Goal: Task Accomplishment & Management: Manage account settings

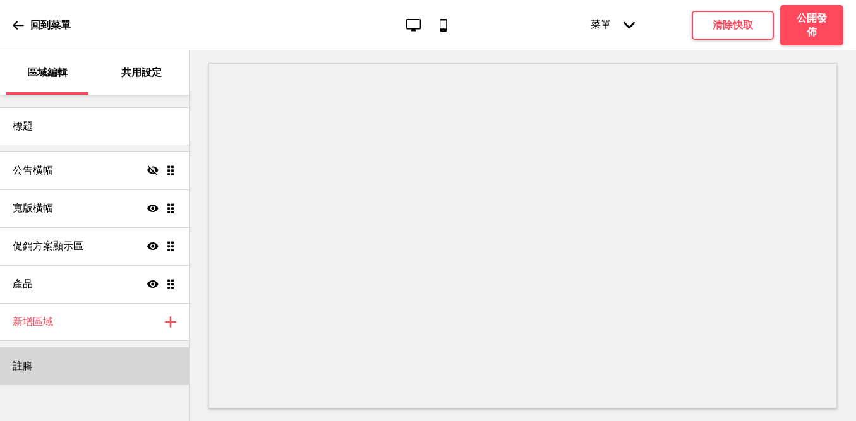
click at [109, 361] on div "註腳" at bounding box center [94, 366] width 189 height 38
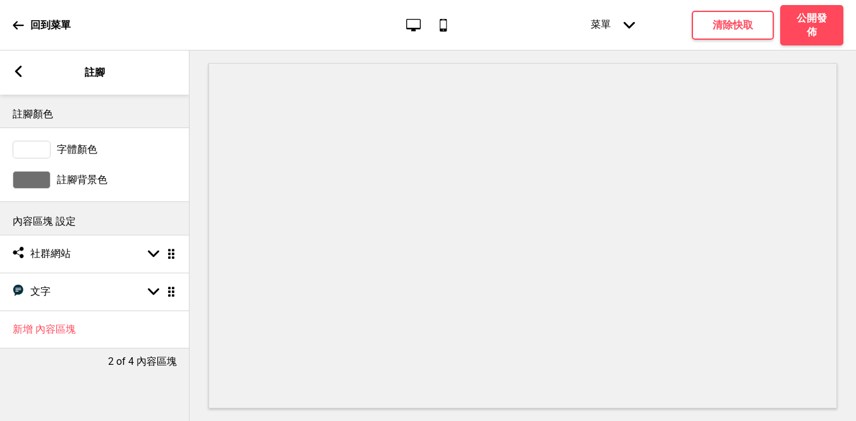
click at [20, 68] on icon at bounding box center [18, 71] width 7 height 11
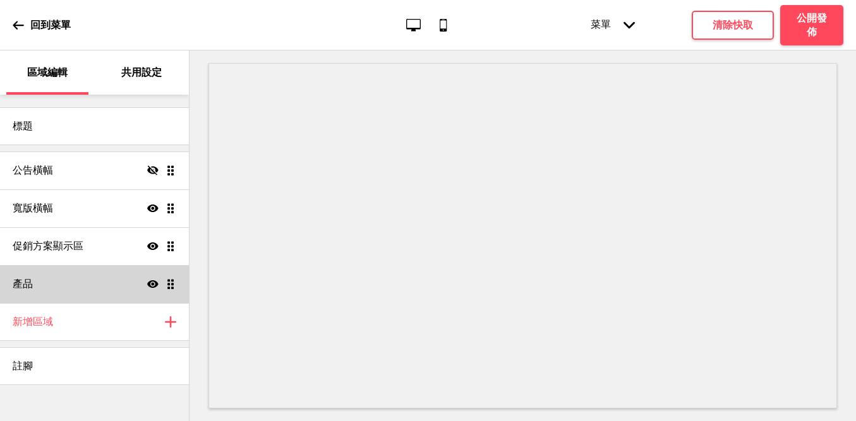
click at [100, 280] on div "產品 顯示 拖曳" at bounding box center [94, 284] width 189 height 38
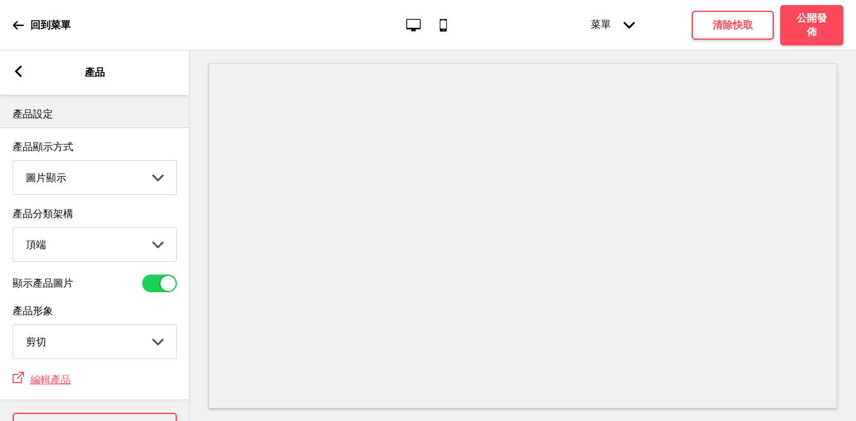
click at [21, 64] on div "箭頭left 產品" at bounding box center [94, 73] width 189 height 44
click at [18, 69] on icon at bounding box center [18, 71] width 7 height 11
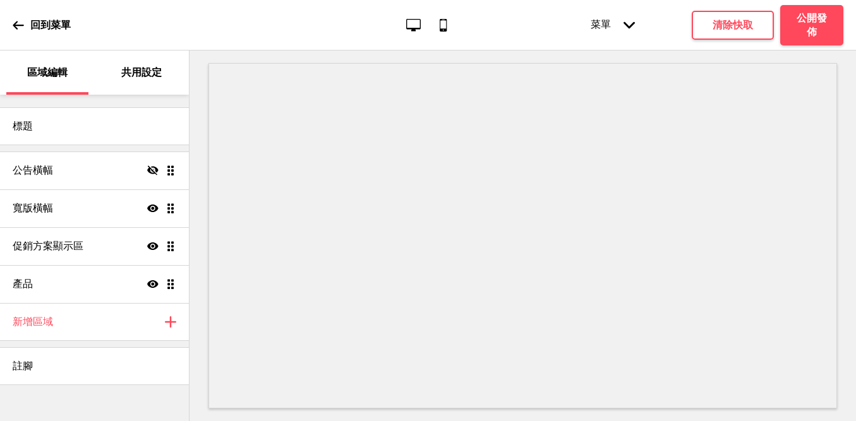
click at [152, 68] on p "共用設定" at bounding box center [141, 73] width 40 height 14
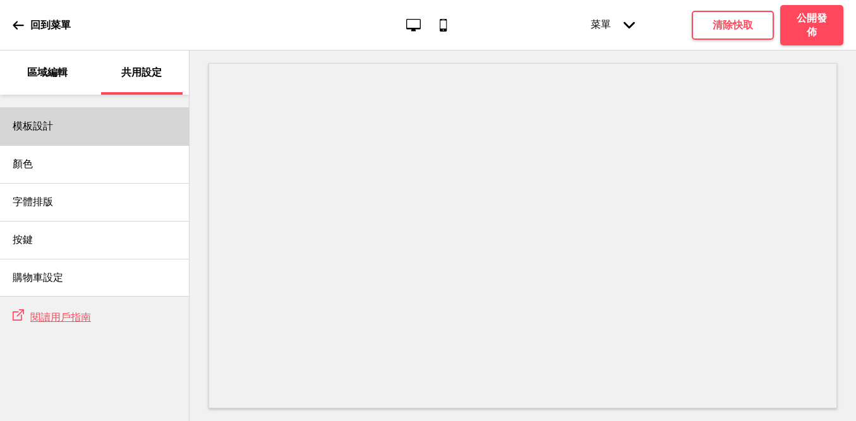
click at [100, 125] on div "模板設計" at bounding box center [94, 126] width 189 height 38
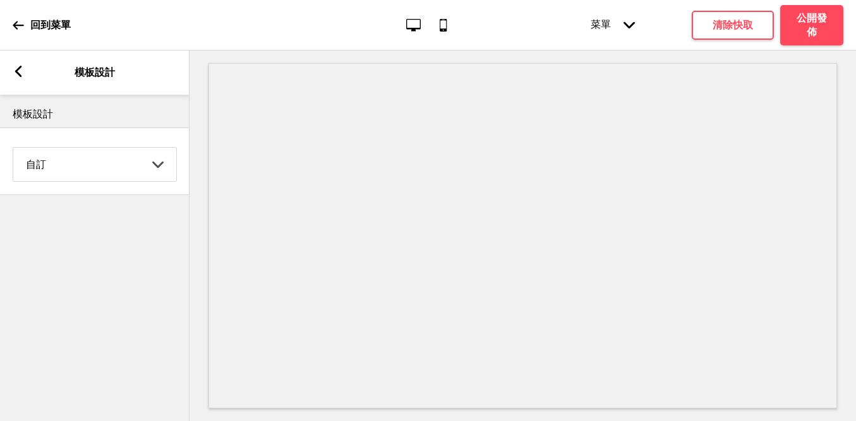
click at [118, 157] on select "Coffee 對比 深沉 大地 海洋 極簡 現代 Oddle 柔和 Yellow Fruits 自訂" at bounding box center [94, 164] width 163 height 33
select select "yellow_fruits"
click at [13, 148] on select "Coffee 對比 深沉 大地 海洋 極簡 現代 Oddle 柔和 Yellow Fruits 自訂" at bounding box center [94, 164] width 163 height 33
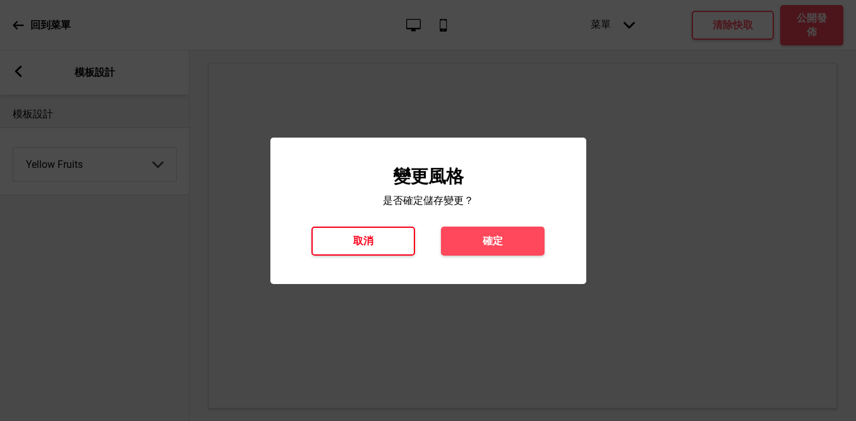
click at [357, 241] on h4 "取消" at bounding box center [363, 241] width 20 height 14
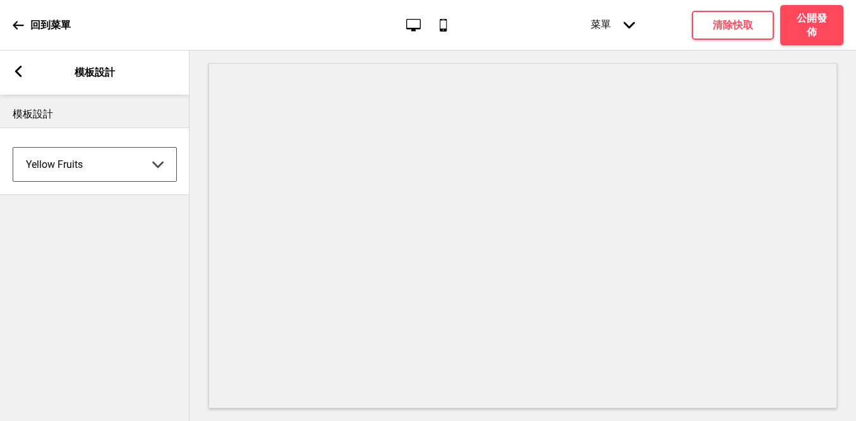
click at [15, 73] on rect at bounding box center [18, 71] width 11 height 11
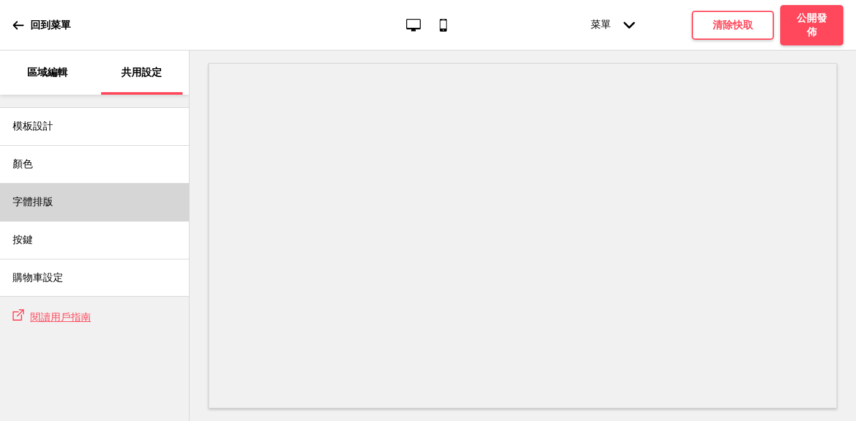
click at [90, 206] on div "字體排版" at bounding box center [94, 202] width 189 height 38
select select "Roboto"
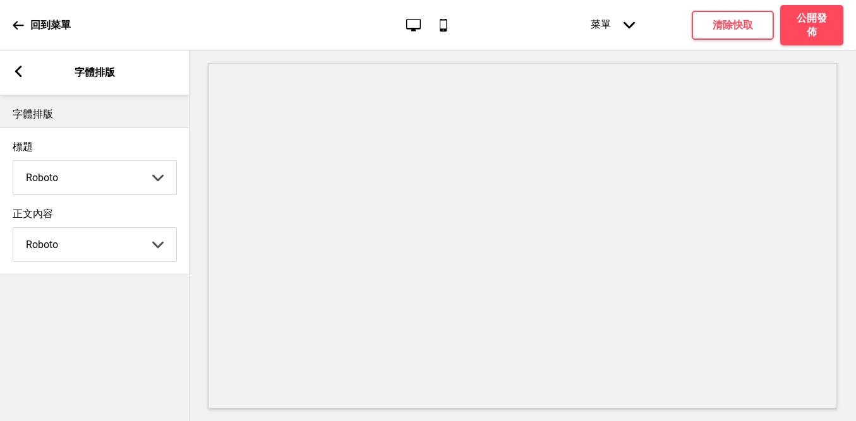
click at [18, 70] on icon at bounding box center [18, 71] width 7 height 11
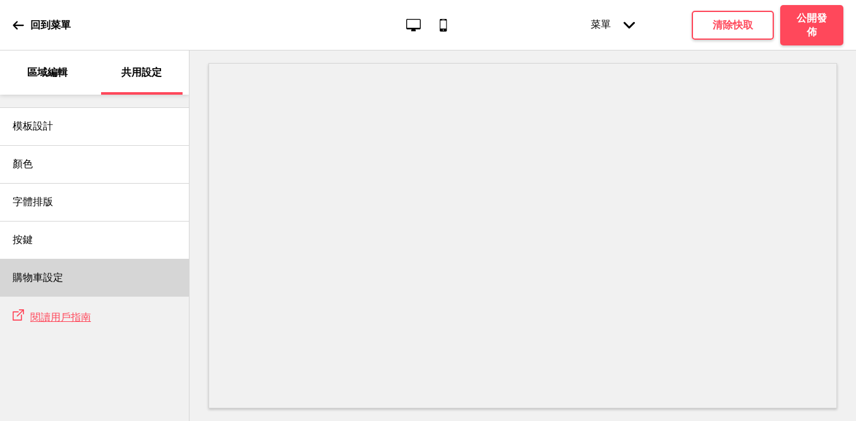
click at [95, 268] on div "購物車設定" at bounding box center [94, 278] width 189 height 38
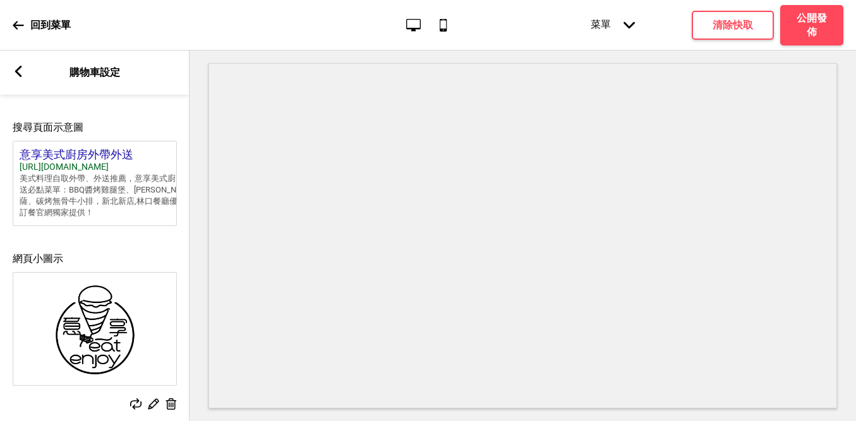
scroll to position [560, 0]
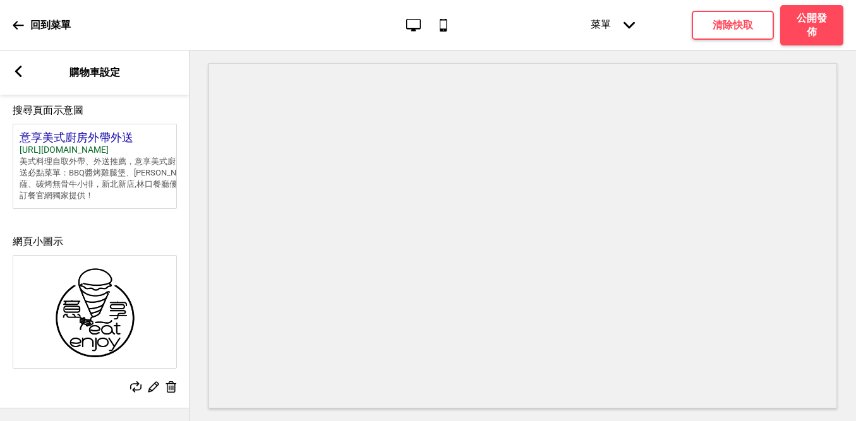
click at [14, 66] on rect at bounding box center [18, 71] width 11 height 11
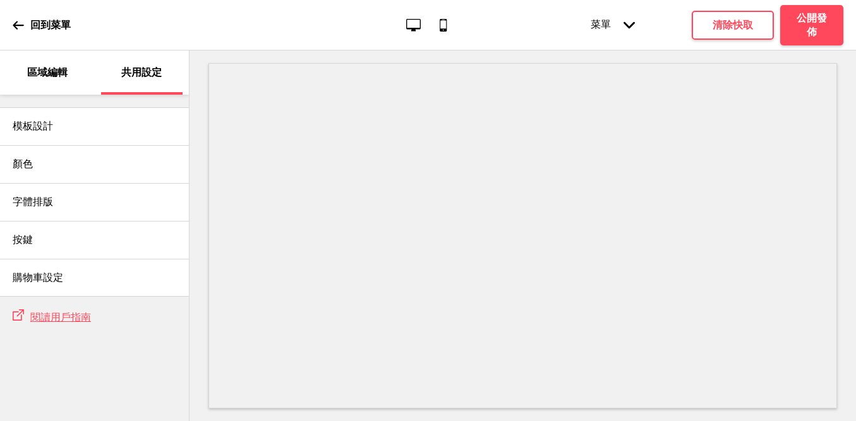
click at [63, 75] on p "區域編輯" at bounding box center [47, 73] width 40 height 14
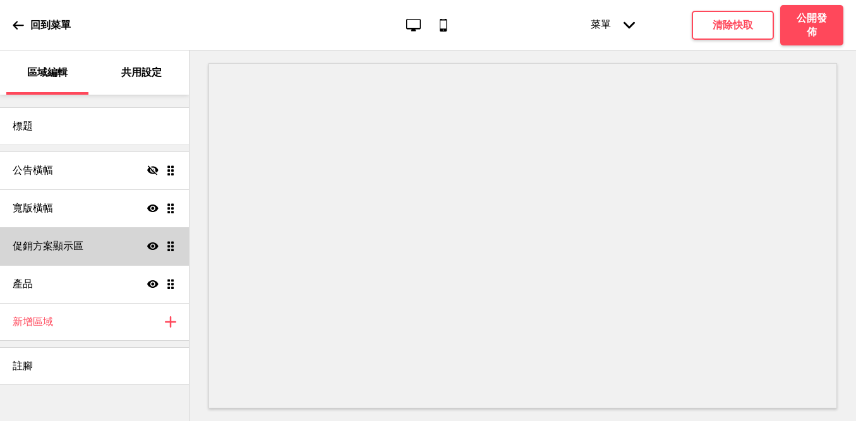
click at [80, 249] on h4 "促銷方案顯示區" at bounding box center [48, 246] width 71 height 14
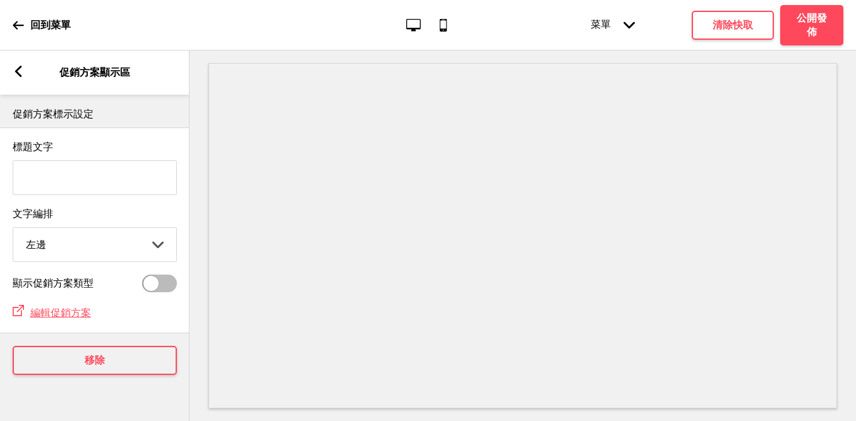
click at [24, 77] on div "箭頭left 促銷方案顯示區" at bounding box center [94, 73] width 189 height 44
click at [12, 68] on div "箭頭left 促銷方案顯示區" at bounding box center [94, 73] width 189 height 44
click at [19, 74] on icon at bounding box center [18, 71] width 7 height 11
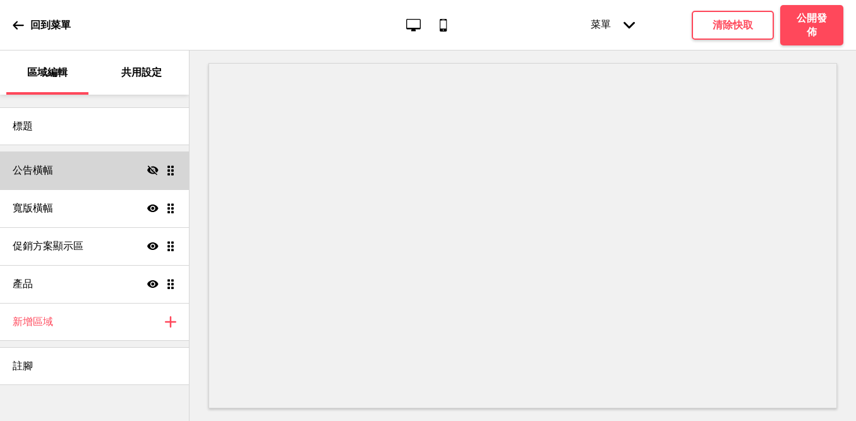
click at [88, 171] on div "公告橫幅 隱藏 拖曳" at bounding box center [94, 171] width 189 height 38
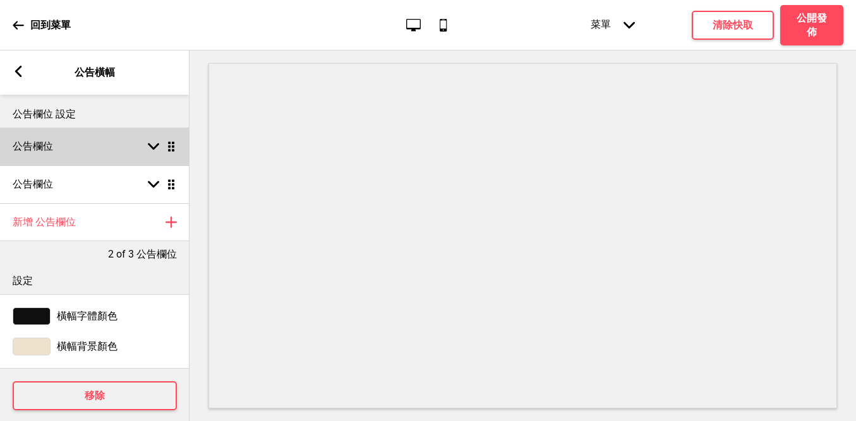
scroll to position [15, 0]
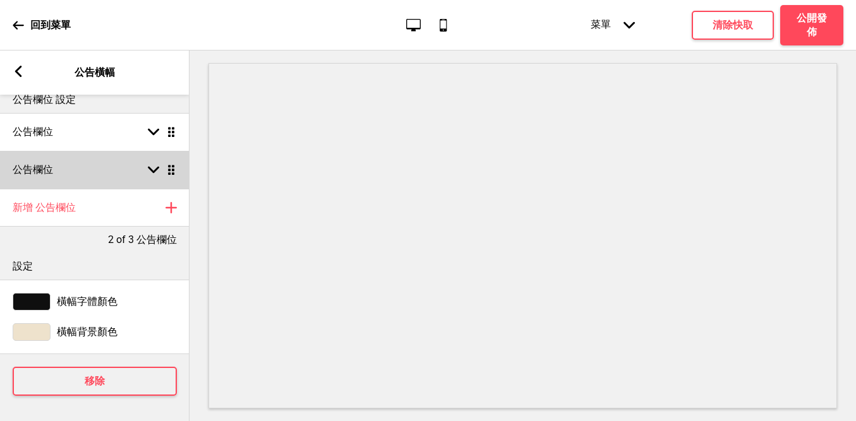
click at [152, 171] on icon at bounding box center [153, 170] width 11 height 7
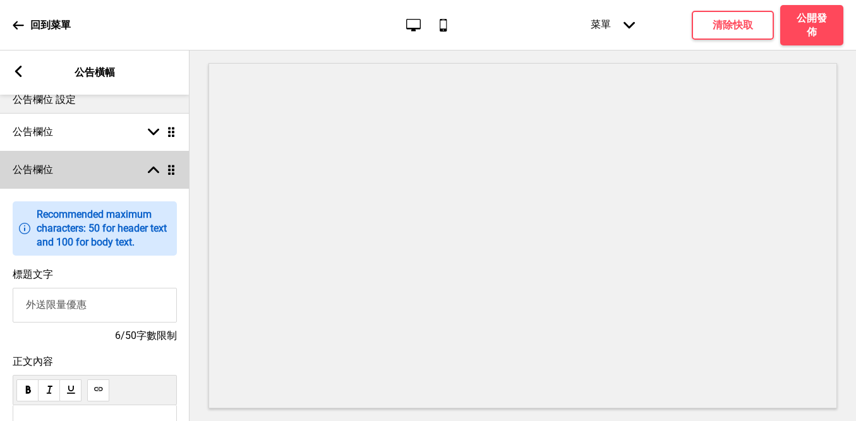
click at [152, 171] on rect at bounding box center [153, 169] width 11 height 11
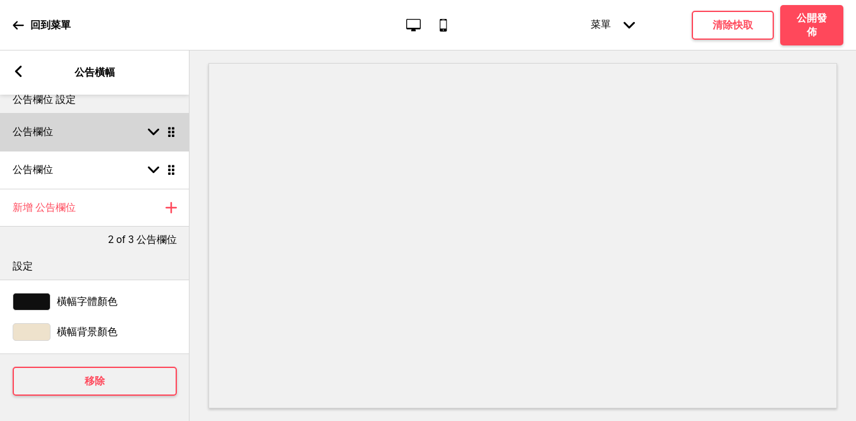
click at [128, 129] on div "公告欄位 箭頭down 拖曳" at bounding box center [94, 132] width 189 height 38
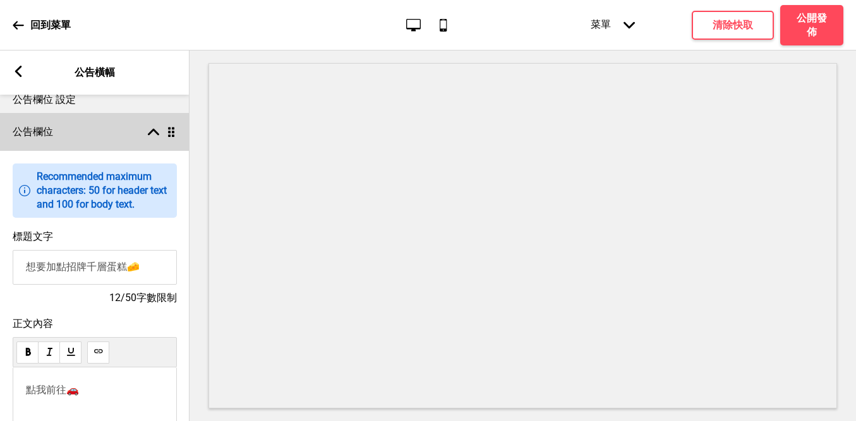
click at [149, 132] on rect at bounding box center [153, 131] width 11 height 11
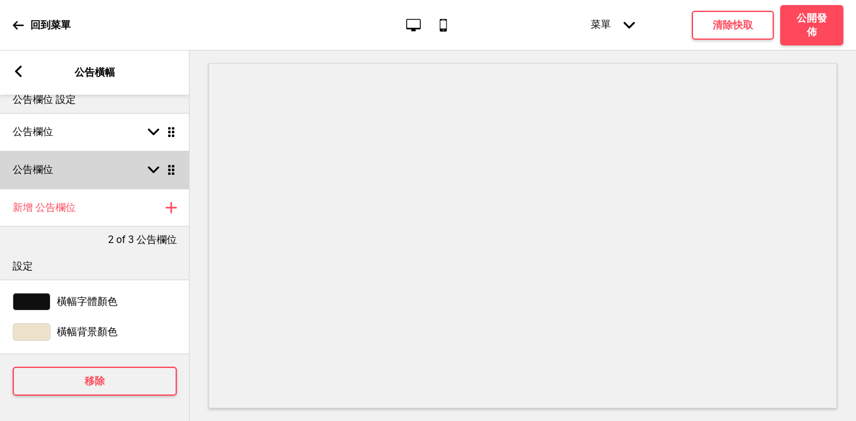
click at [160, 168] on div "箭頭down 拖曳" at bounding box center [158, 169] width 35 height 11
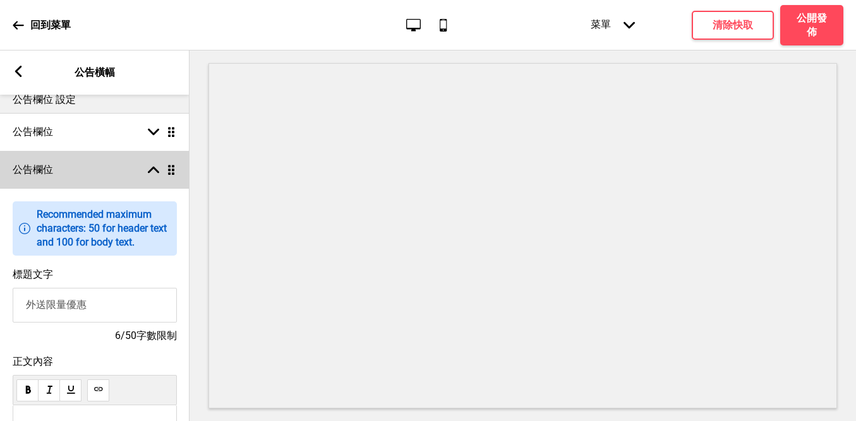
click at [160, 168] on div "箭頭up 拖曳" at bounding box center [158, 169] width 35 height 11
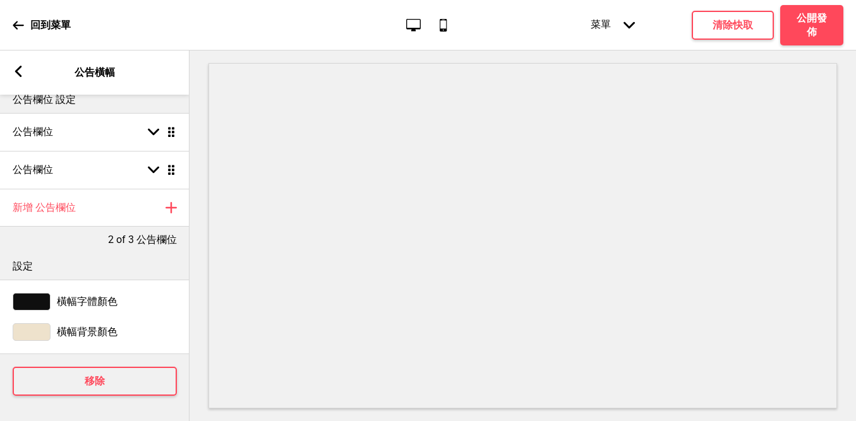
click at [20, 74] on icon at bounding box center [18, 71] width 7 height 11
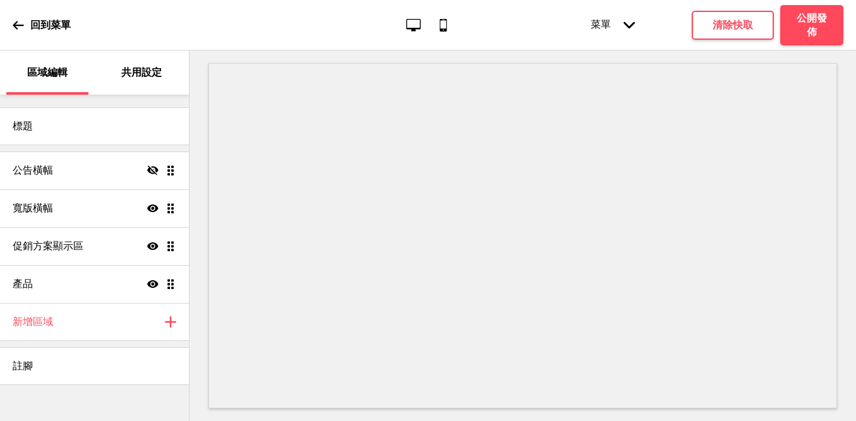
click at [14, 23] on icon at bounding box center [18, 25] width 11 height 11
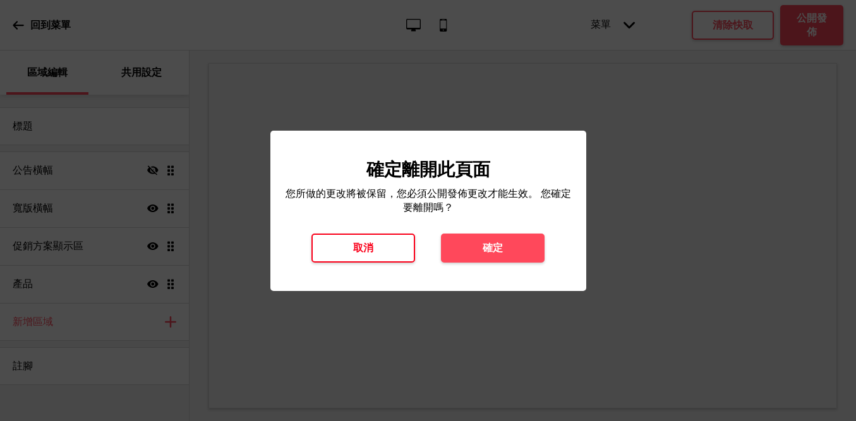
click at [343, 253] on button "取消" at bounding box center [363, 248] width 104 height 29
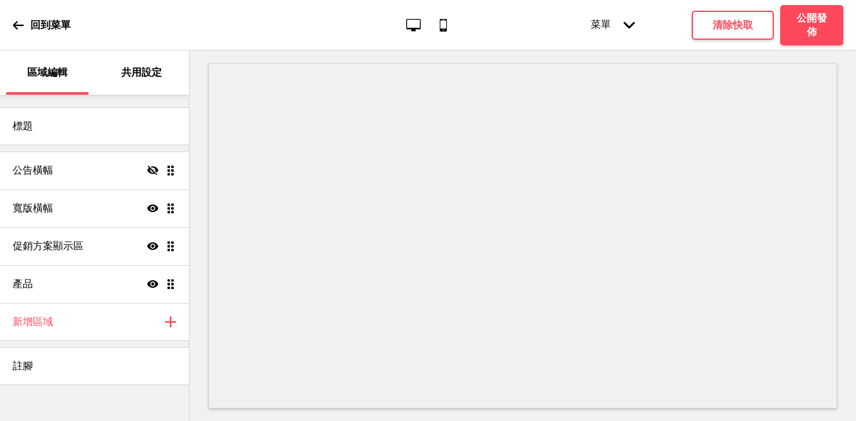
click at [142, 76] on p "共用設定" at bounding box center [141, 73] width 40 height 14
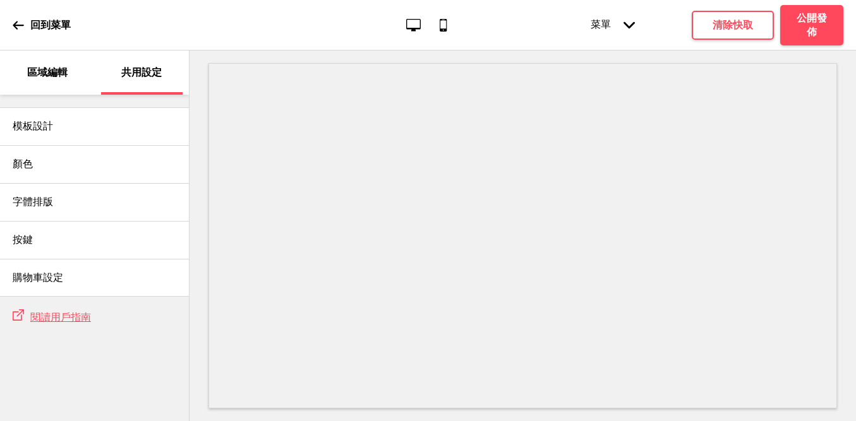
click at [61, 77] on p "區域編輯" at bounding box center [47, 73] width 40 height 14
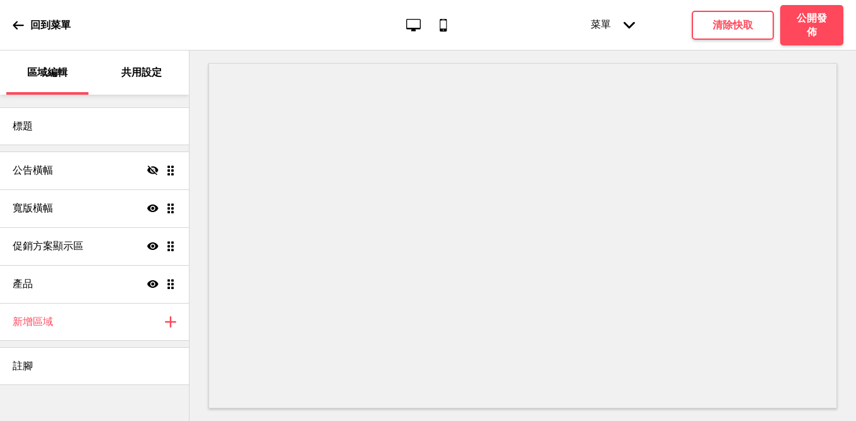
click at [621, 29] on div "菜單 箭頭down" at bounding box center [612, 25] width 69 height 39
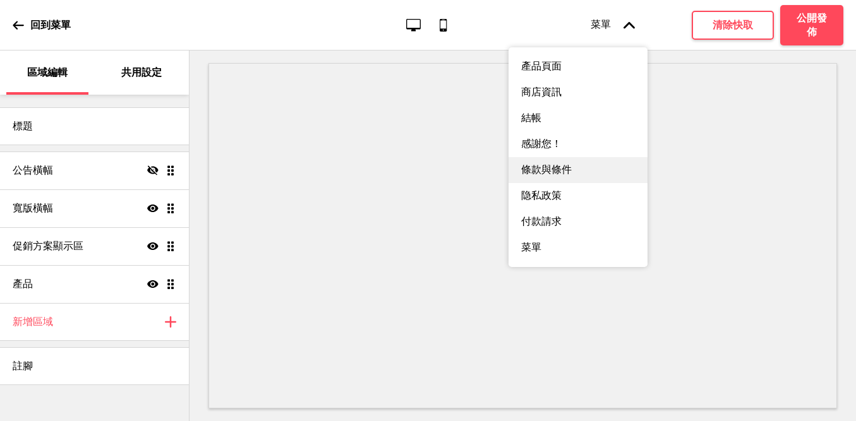
click at [561, 177] on div "條款與條件" at bounding box center [577, 170] width 139 height 26
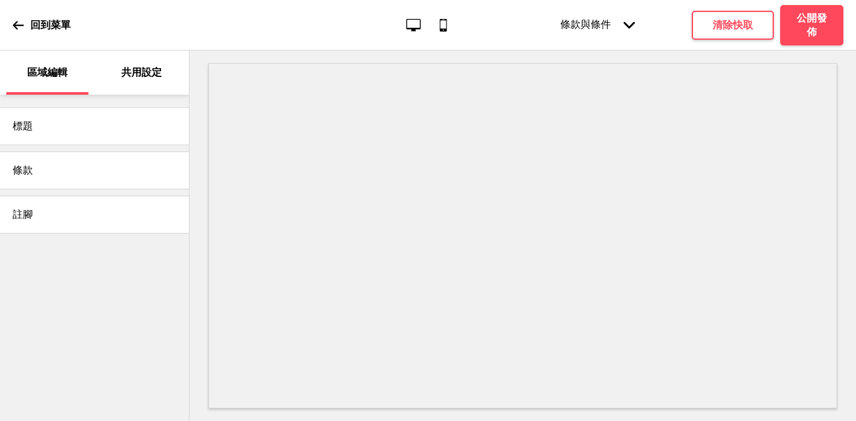
click at [625, 25] on icon "箭頭down" at bounding box center [628, 25] width 11 height 11
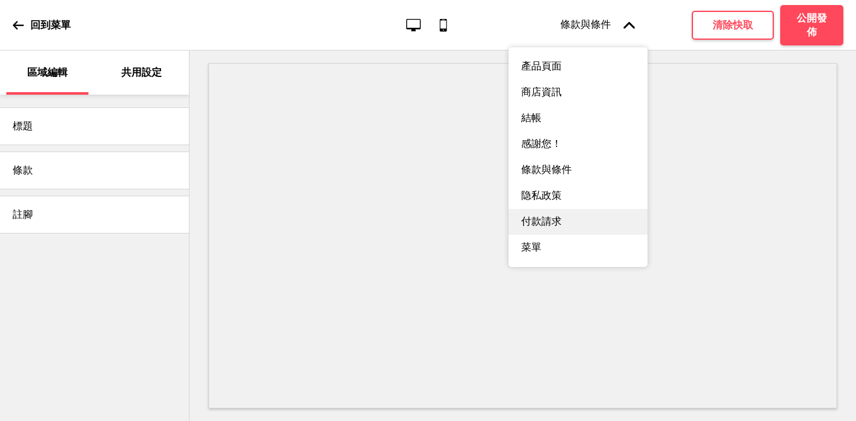
click at [572, 229] on div "付款請求" at bounding box center [577, 222] width 139 height 26
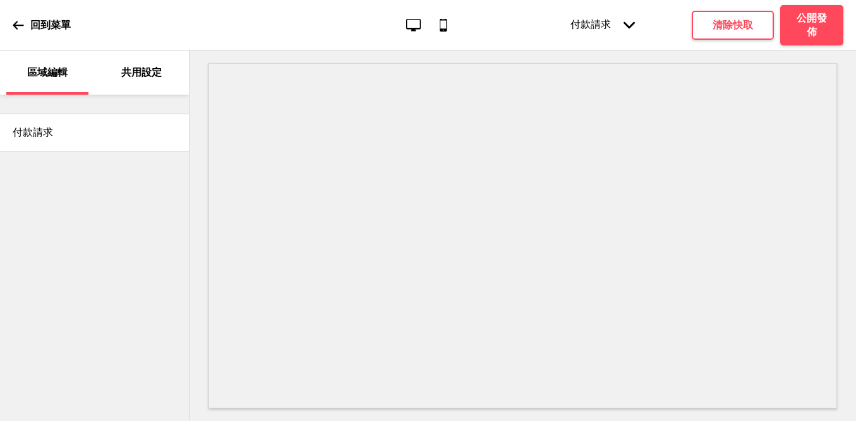
click at [629, 26] on icon at bounding box center [628, 24] width 11 height 7
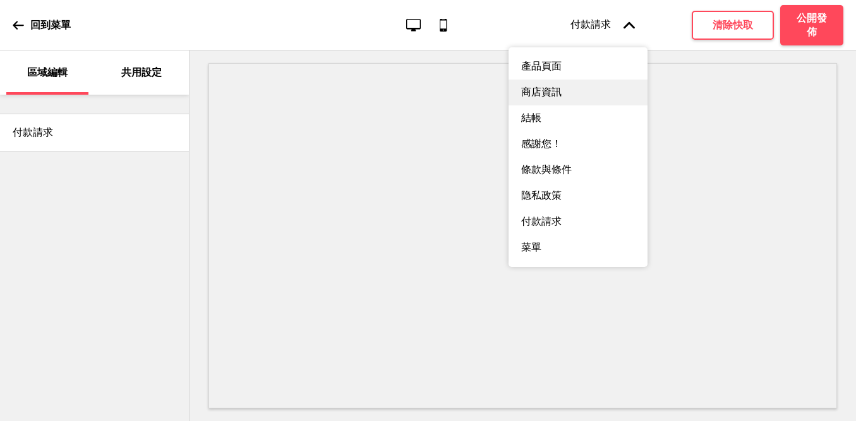
click at [573, 91] on div "商店資訊" at bounding box center [577, 93] width 139 height 26
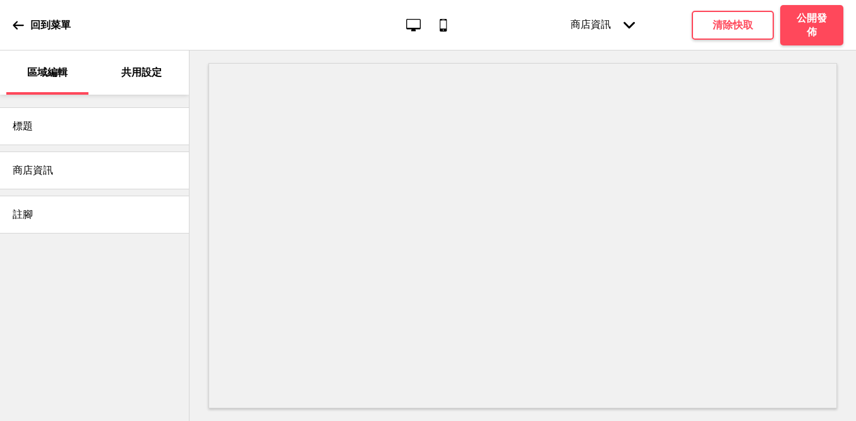
click at [48, 170] on h4 "商店資訊" at bounding box center [33, 171] width 40 height 14
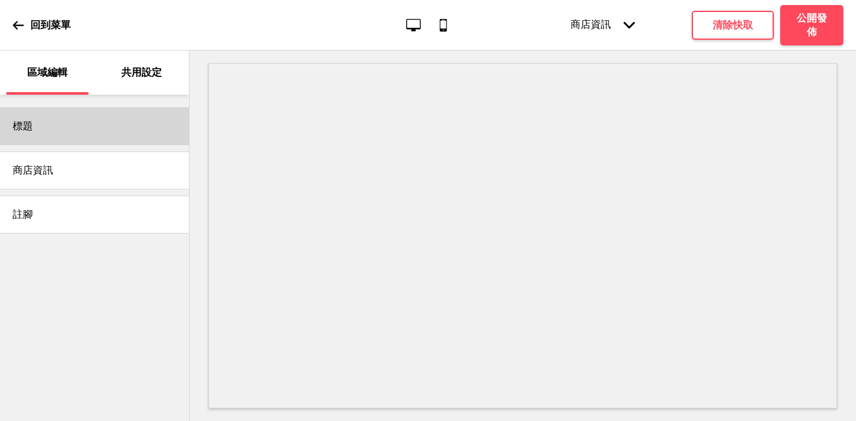
click at [79, 111] on div "標題" at bounding box center [94, 126] width 189 height 38
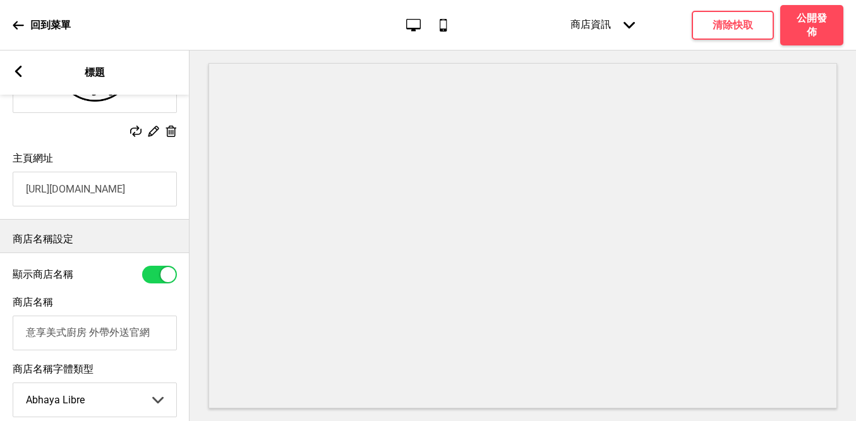
scroll to position [0, 0]
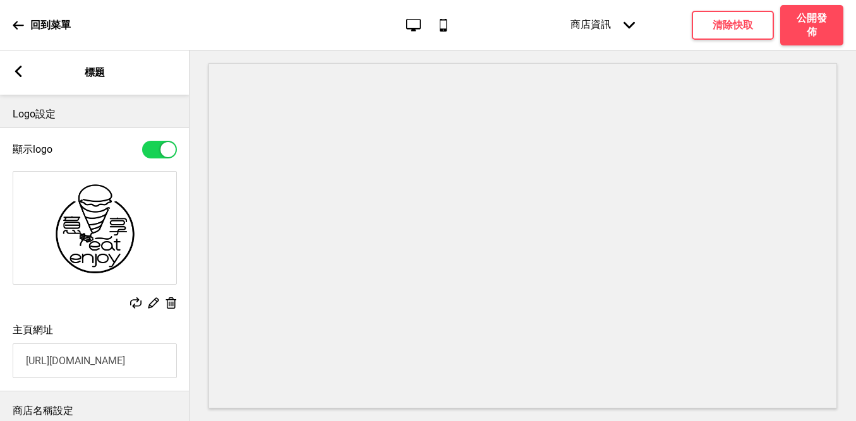
click at [20, 72] on rect at bounding box center [18, 71] width 11 height 11
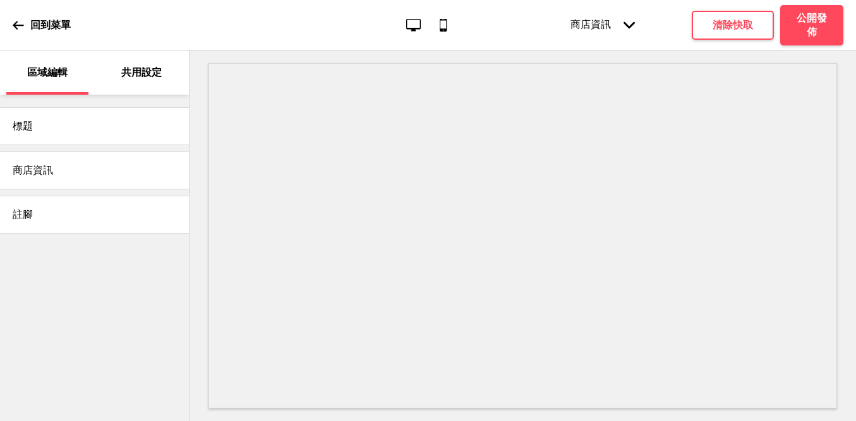
click at [102, 181] on div "商店資訊" at bounding box center [94, 171] width 189 height 38
click at [150, 68] on p "共用設定" at bounding box center [141, 73] width 40 height 14
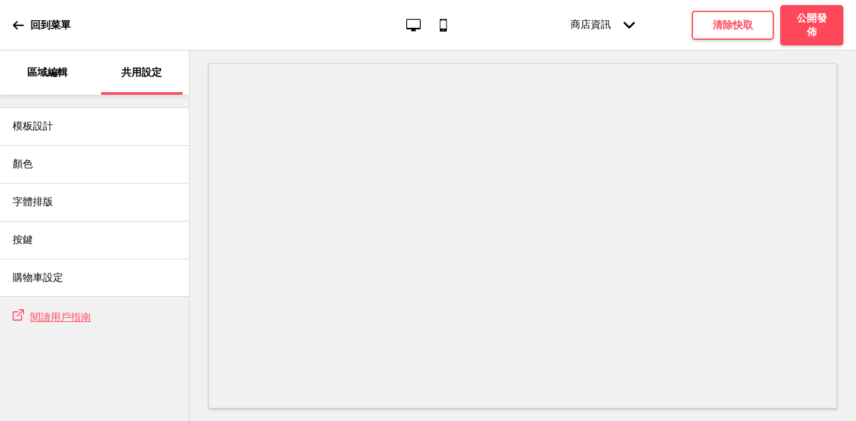
click at [54, 71] on p "區域編輯" at bounding box center [47, 73] width 40 height 14
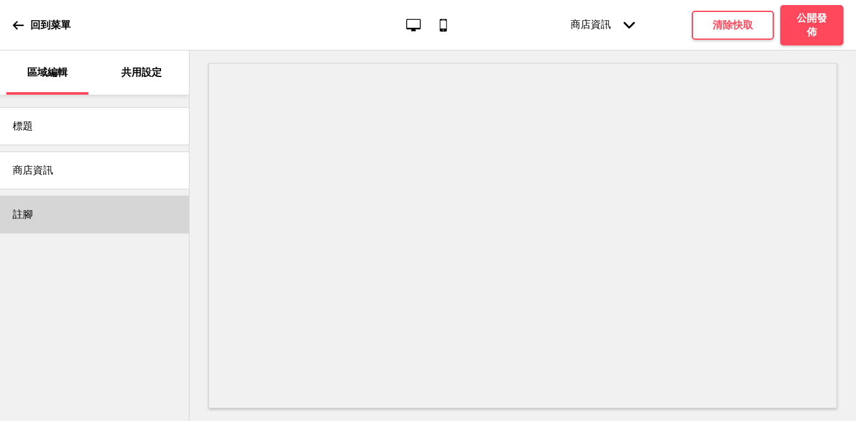
click at [138, 220] on div "註腳" at bounding box center [94, 215] width 189 height 38
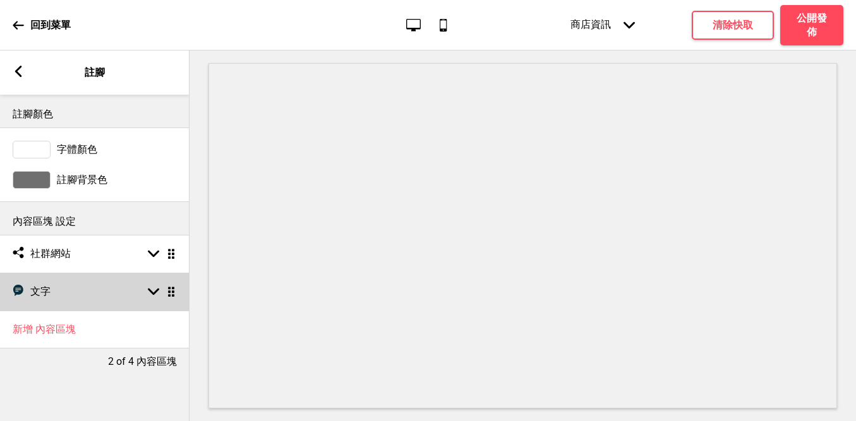
click at [80, 297] on div "文字 文字 箭頭down 拖曳" at bounding box center [94, 292] width 189 height 38
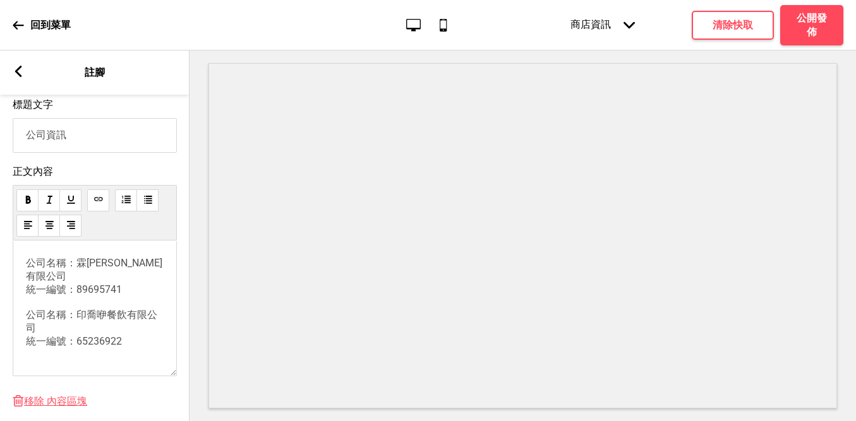
scroll to position [223, 0]
click at [26, 268] on span "公司名稱：霖[PERSON_NAME]有限公司 統一編號：89695741 公司名稱：印喬咿餐飲有限公司 統一編號：65236922" at bounding box center [94, 304] width 136 height 90
click at [122, 280] on span "公司名稱：霖[PERSON_NAME]有限公司 統一編號：89695741 公司名稱：印喬咿餐飲有限公司 統一編號：65236922" at bounding box center [94, 304] width 136 height 90
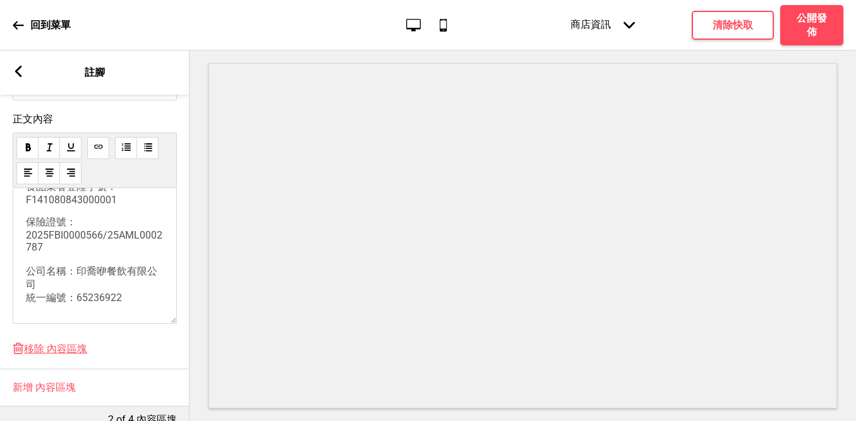
scroll to position [83, 0]
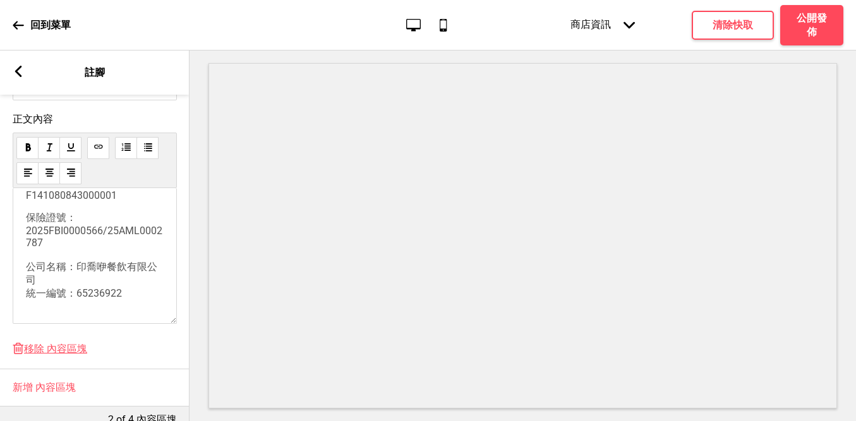
click at [129, 284] on p "保險證號：2025FBI0000566/25AML0002787 公司名稱：印喬咿餐飲有限公司 統一編號：65236922" at bounding box center [95, 256] width 138 height 89
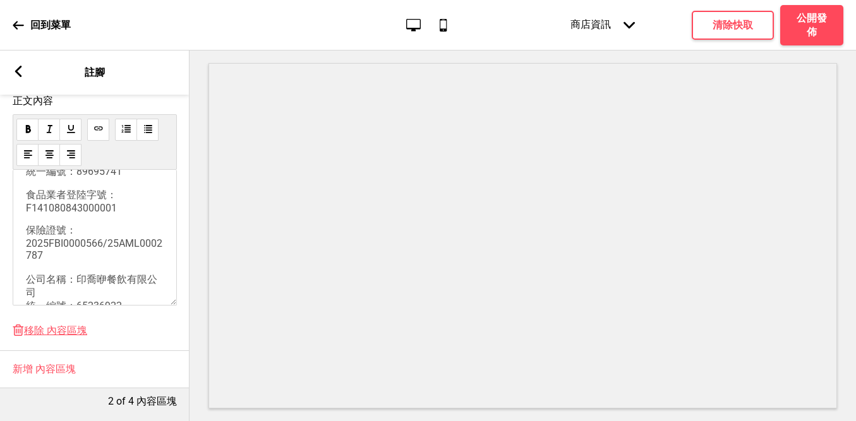
scroll to position [43, 0]
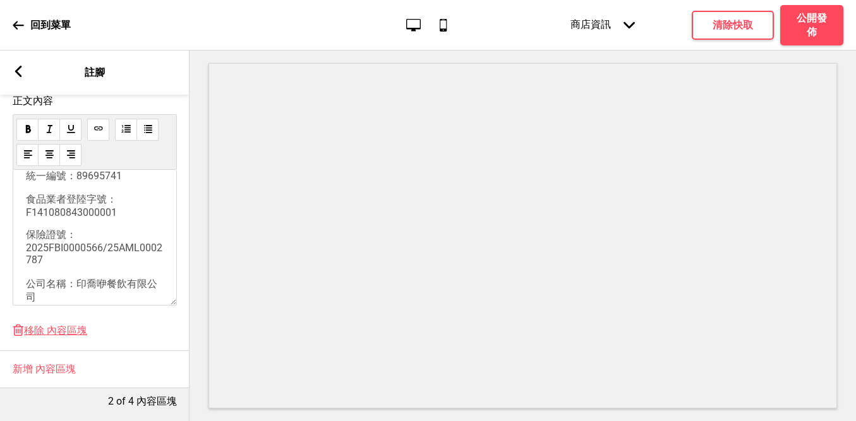
click at [86, 193] on span "食品業者登陸字號：F141080843000001" at bounding box center [71, 205] width 91 height 25
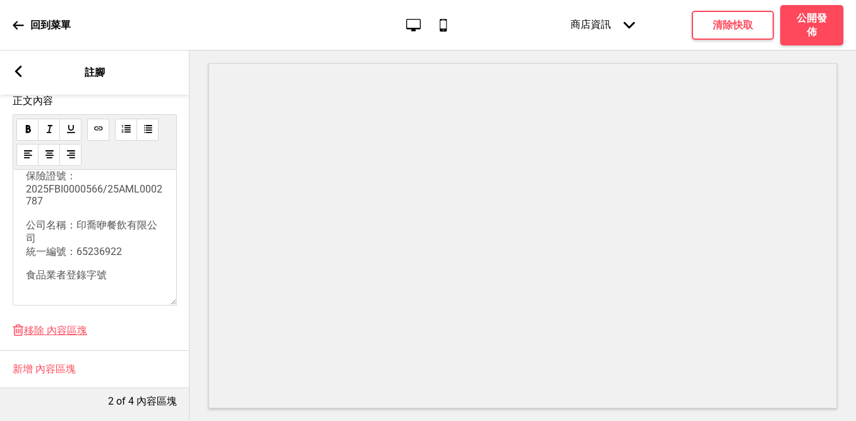
click at [107, 269] on p "食品業者登錄字號" at bounding box center [95, 275] width 138 height 13
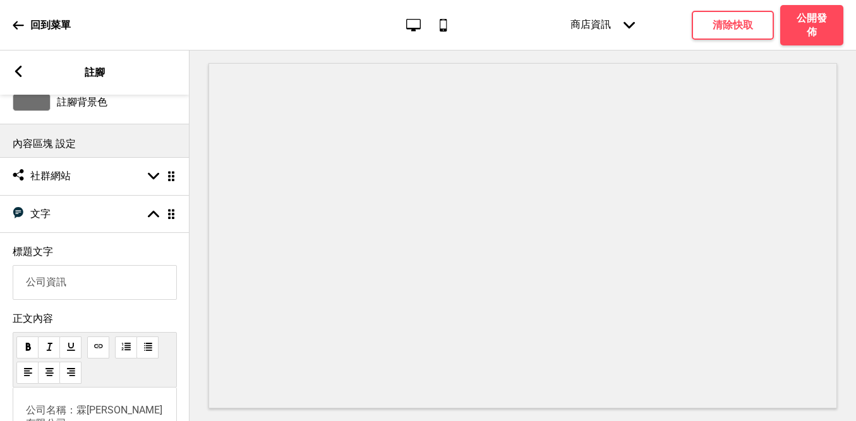
scroll to position [0, 0]
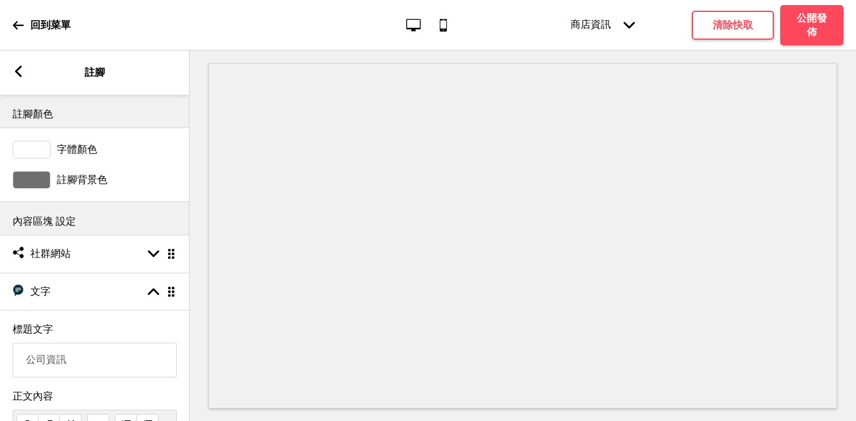
click at [18, 73] on icon at bounding box center [18, 71] width 7 height 11
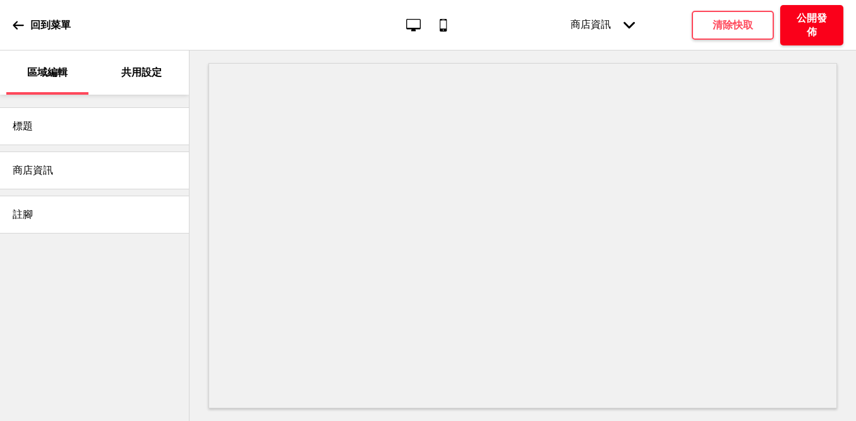
click at [832, 16] on button "公開發佈" at bounding box center [811, 25] width 63 height 40
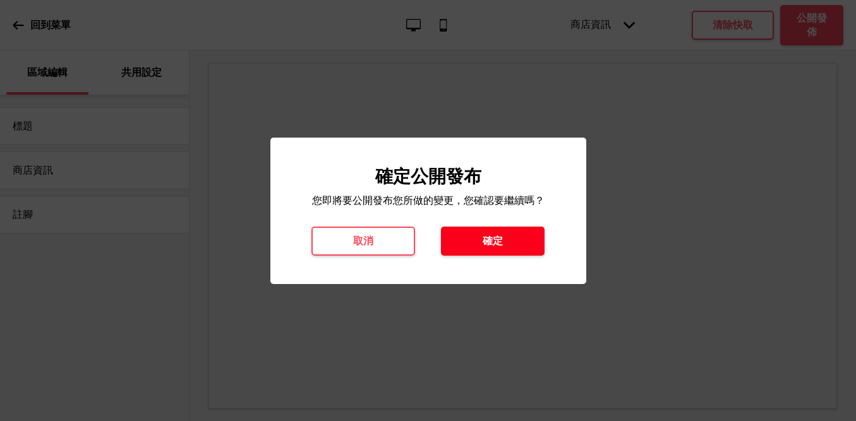
click at [496, 237] on h4 "確定" at bounding box center [492, 241] width 20 height 14
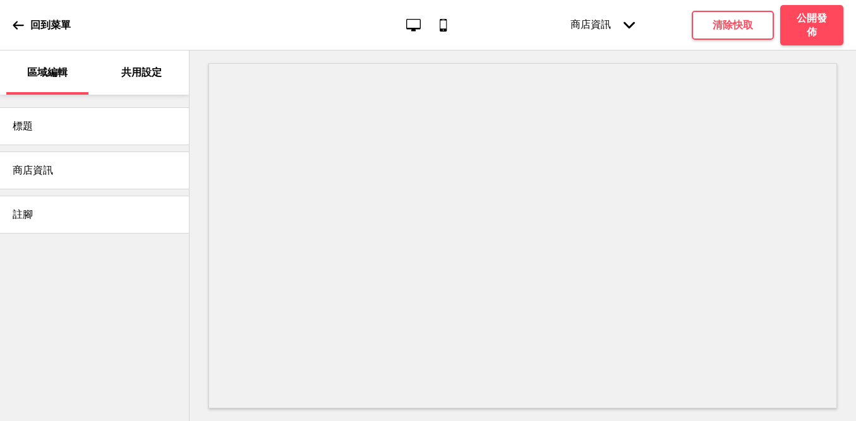
click at [15, 26] on icon at bounding box center [18, 25] width 11 height 8
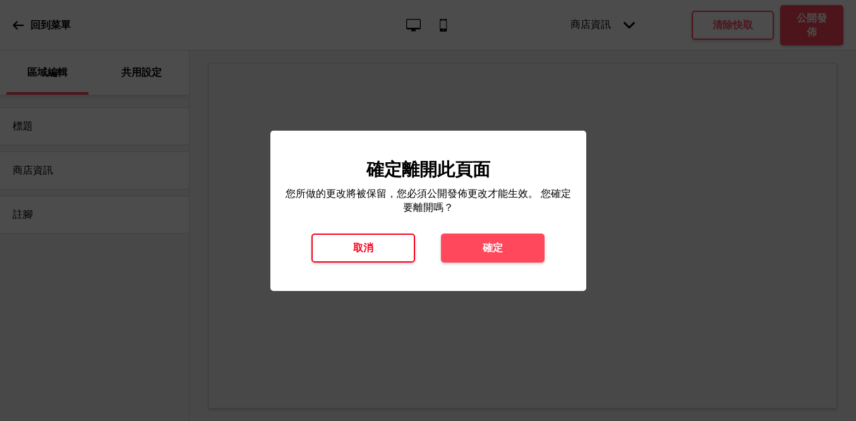
click at [395, 241] on button "取消" at bounding box center [363, 248] width 104 height 29
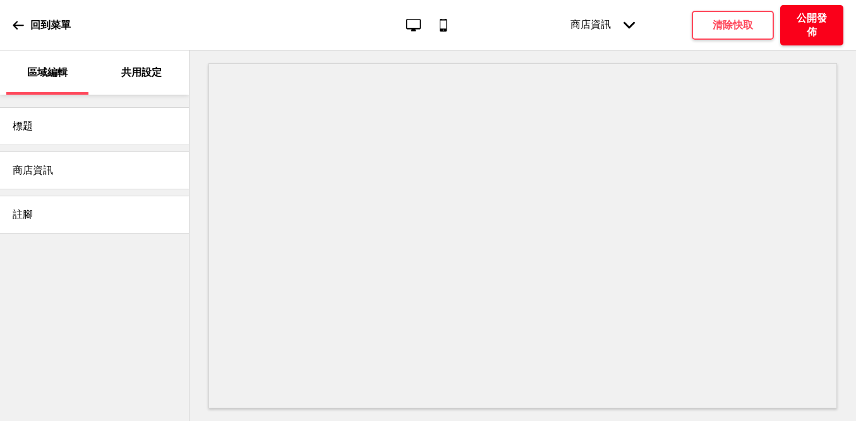
click at [802, 25] on h4 "公開發佈" at bounding box center [812, 25] width 38 height 28
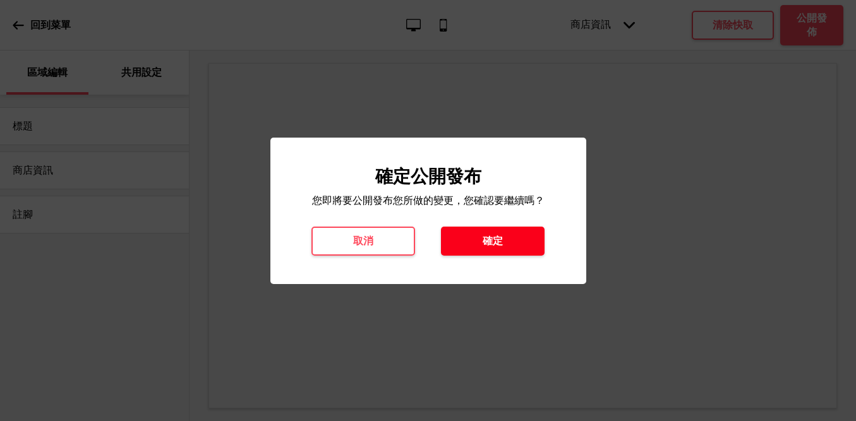
click at [510, 236] on button "確定" at bounding box center [493, 241] width 104 height 29
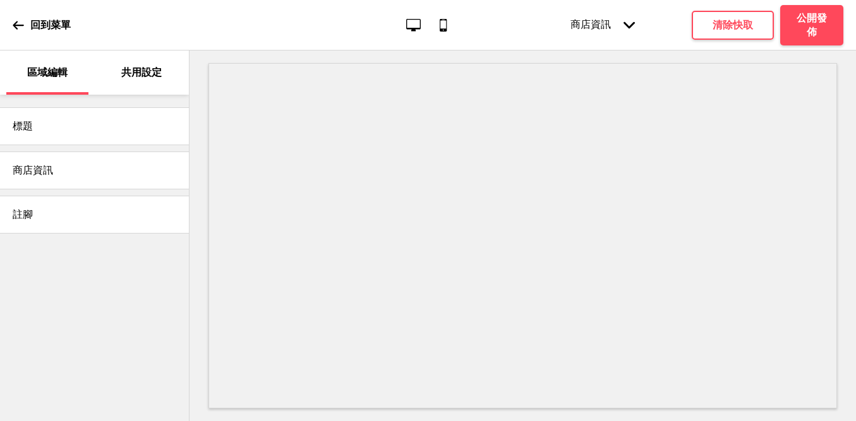
click at [13, 22] on icon at bounding box center [18, 25] width 11 height 11
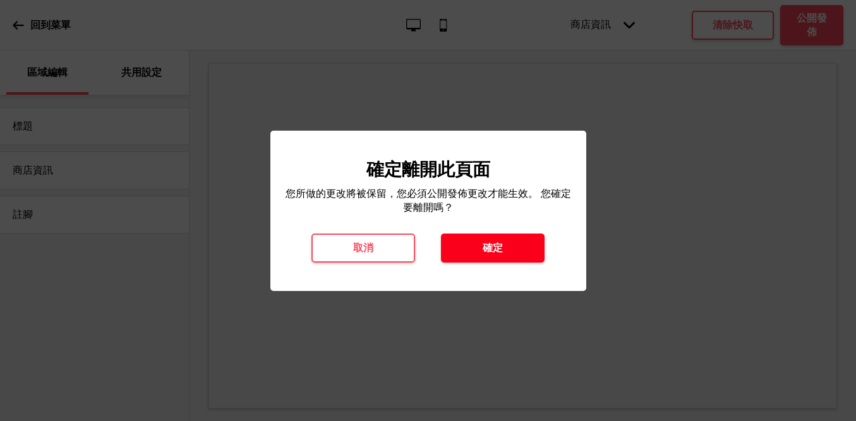
click at [488, 247] on h4 "確定" at bounding box center [492, 248] width 20 height 14
